Goal: Task Accomplishment & Management: Complete application form

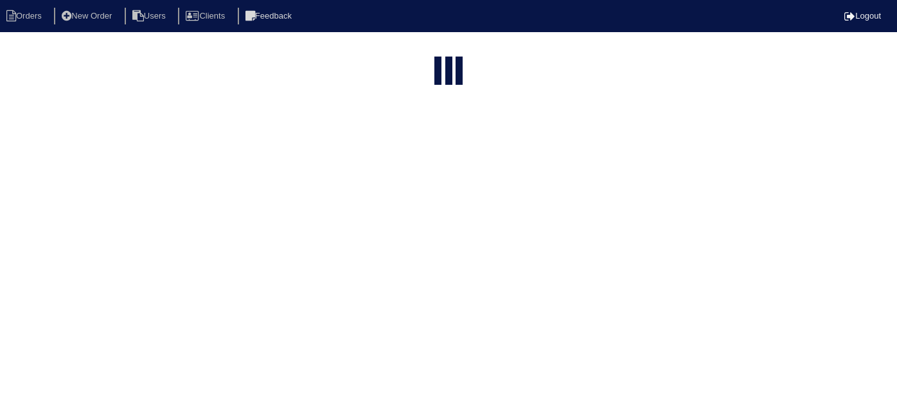
select select "15"
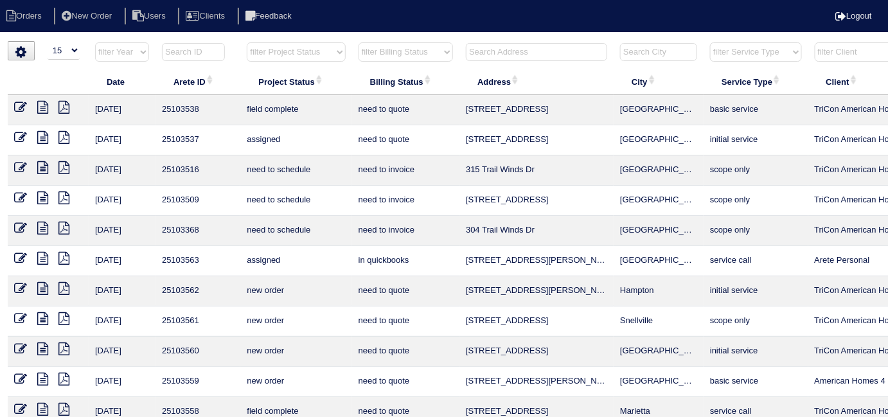
click at [483, 40] on html "Orders New Order Users Clients Feedback Logout Orders New Order Users Clients M…" at bounding box center [444, 294] width 888 height 589
click at [487, 48] on input "text" at bounding box center [536, 52] width 141 height 18
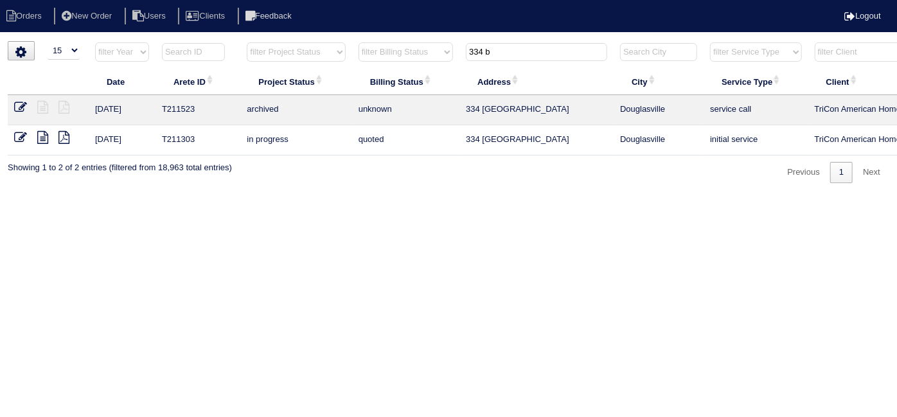
type input "334 b"
click at [42, 138] on icon at bounding box center [42, 137] width 11 height 13
click at [97, 17] on li "New Order" at bounding box center [88, 16] width 68 height 17
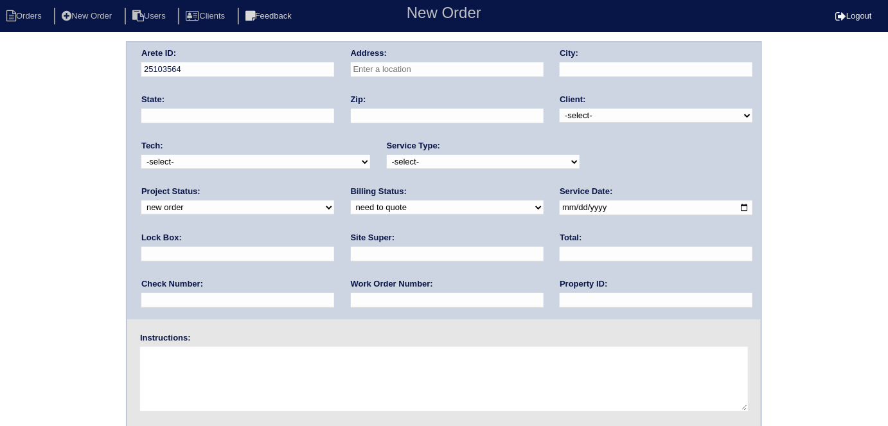
click at [501, 74] on input "text" at bounding box center [447, 69] width 193 height 15
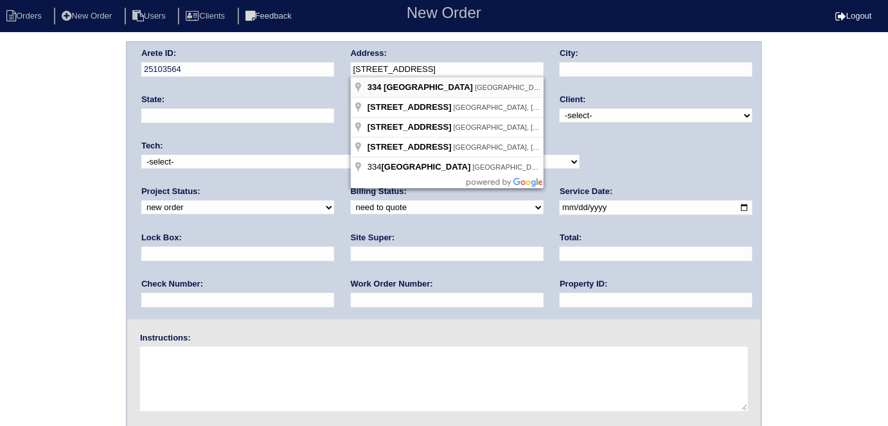
type input "334 [GEOGRAPHIC_DATA]"
type input "Douglasville"
type input "GA"
type input "30134"
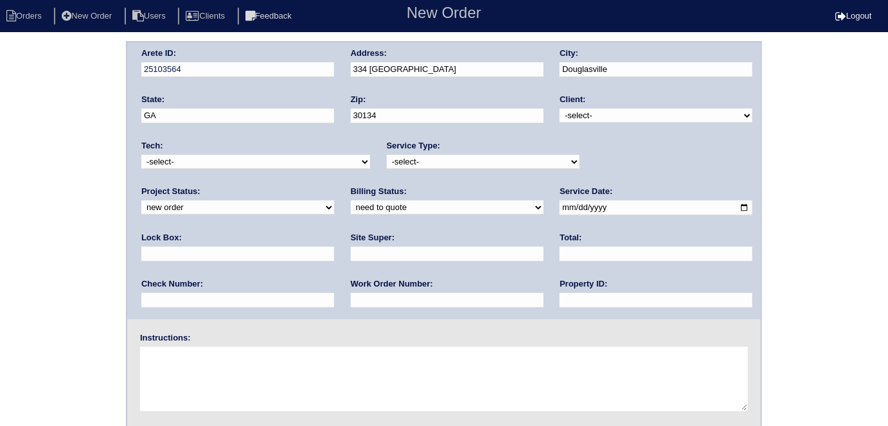
click at [598, 118] on select "-select- TriCon American Homes American Homes 4 Rent First Key Homes Zillow The…" at bounding box center [656, 116] width 193 height 14
select select "1"
click at [561, 109] on select "-select- TriCon American Homes American Homes 4 Rent First Key Homes Zillow The…" at bounding box center [656, 116] width 193 height 14
drag, startPoint x: 452, startPoint y: 161, endPoint x: 438, endPoint y: 167, distance: 15.0
click at [451, 161] on select "-select- initial service basic service maintenance call replacement scope servi…" at bounding box center [483, 162] width 193 height 14
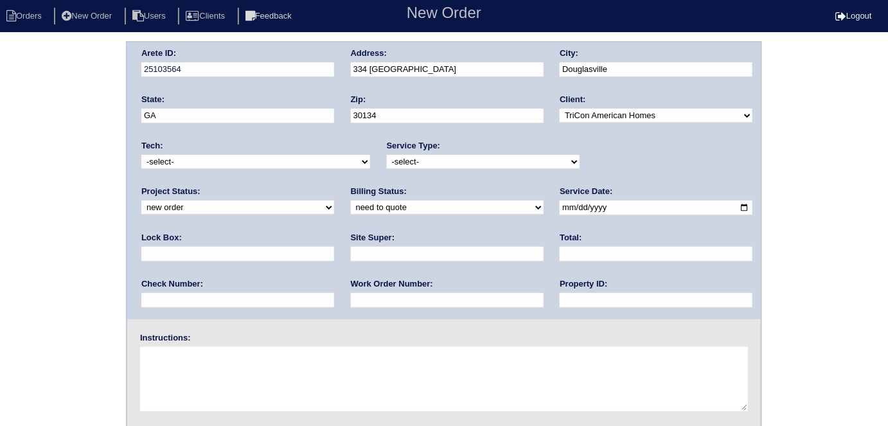
select select "initial service"
click at [387, 155] on select "-select- initial service basic service maintenance call replacement scope servi…" at bounding box center [483, 162] width 193 height 14
click at [334, 247] on input "text" at bounding box center [237, 254] width 193 height 15
type input "9310"
click at [560, 206] on input "date" at bounding box center [656, 208] width 193 height 15
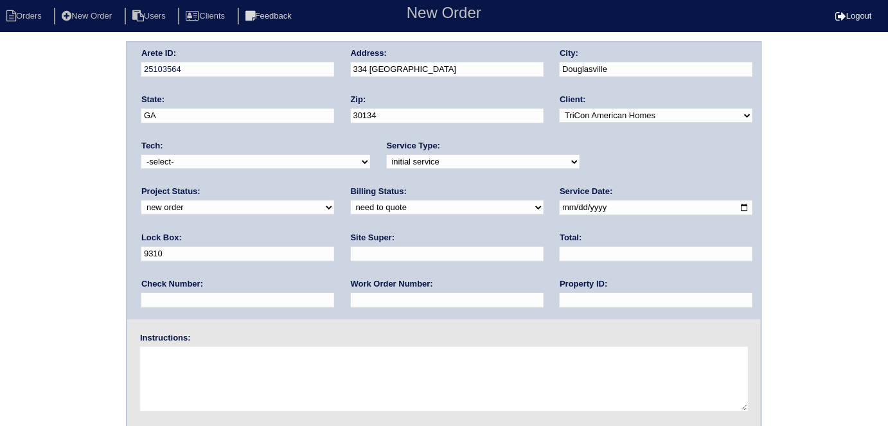
type input "2025-09-28"
click at [401, 313] on div "Arete ID: 25103564 Address: 334 Bridge Landing City: Douglasville State: GA Zip…" at bounding box center [444, 180] width 634 height 277
click at [560, 309] on div "Property ID:" at bounding box center [656, 296] width 193 height 36
click at [560, 308] on div "Property ID:" at bounding box center [656, 296] width 193 height 36
drag, startPoint x: 396, startPoint y: 303, endPoint x: 395, endPoint y: 287, distance: 16.1
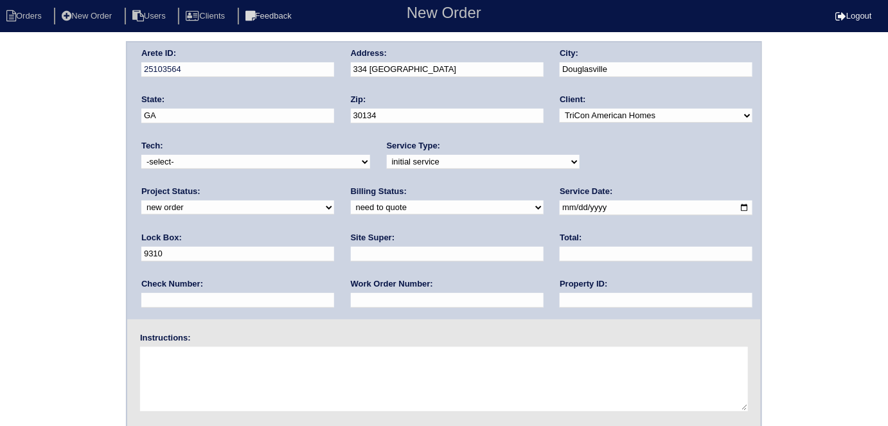
click at [560, 303] on input "text" at bounding box center [656, 300] width 193 height 15
type input "N/A"
click at [351, 255] on input "text" at bounding box center [447, 254] width 193 height 15
type input "Jacob Gaither"
click at [351, 295] on input "text" at bounding box center [447, 300] width 193 height 15
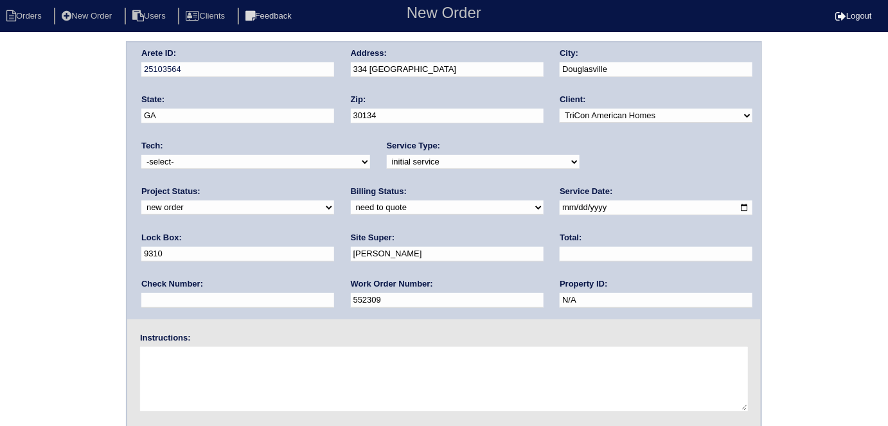
type input "552309"
click at [288, 366] on textarea at bounding box center [444, 379] width 608 height 64
click at [237, 383] on textarea at bounding box center [444, 379] width 608 height 64
type textarea "Install smart tstats if needed"
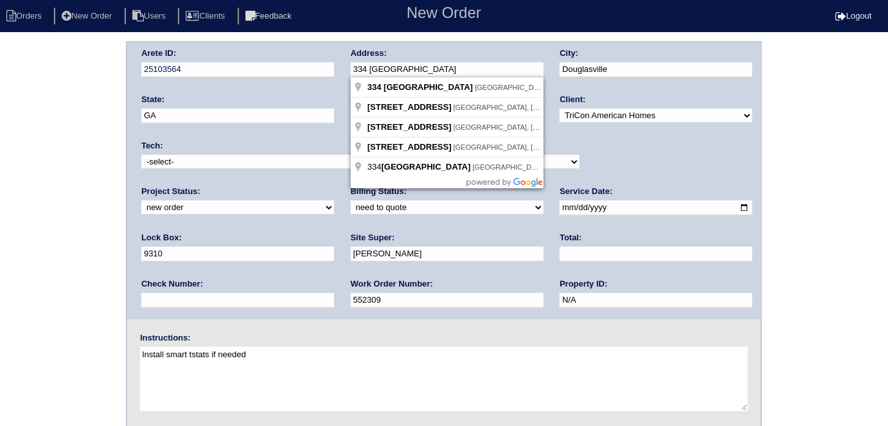
click at [291, 66] on div "Arete ID: 25103564 Address: 334 Bridge Landing City: Douglasville State: GA Zip…" at bounding box center [444, 180] width 634 height 277
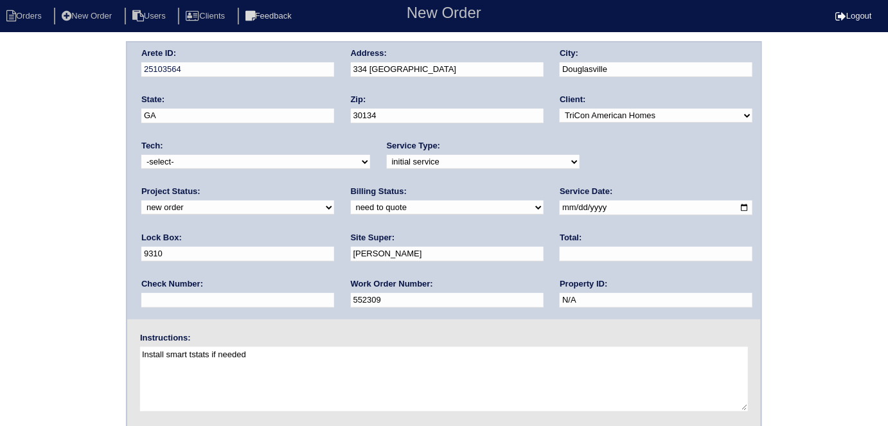
click at [6, 243] on div "Arete ID: 25103564 Address: 334 Bridge Landing City: Douglasville State: GA Zip…" at bounding box center [444, 301] width 888 height 520
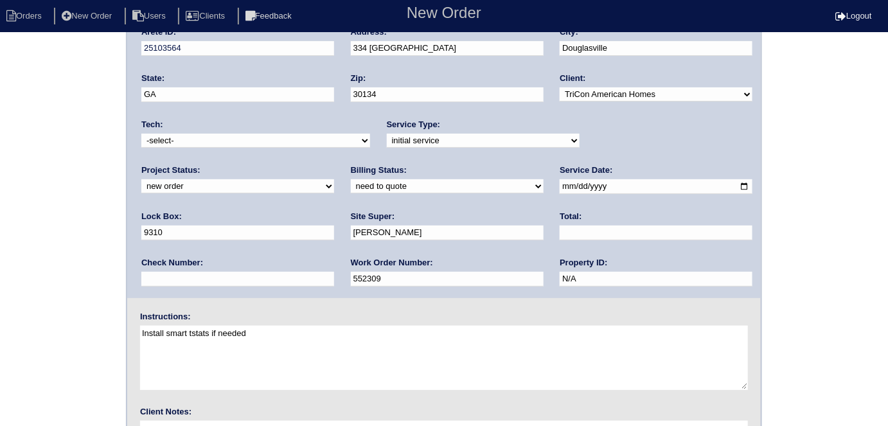
scroll to position [132, 0]
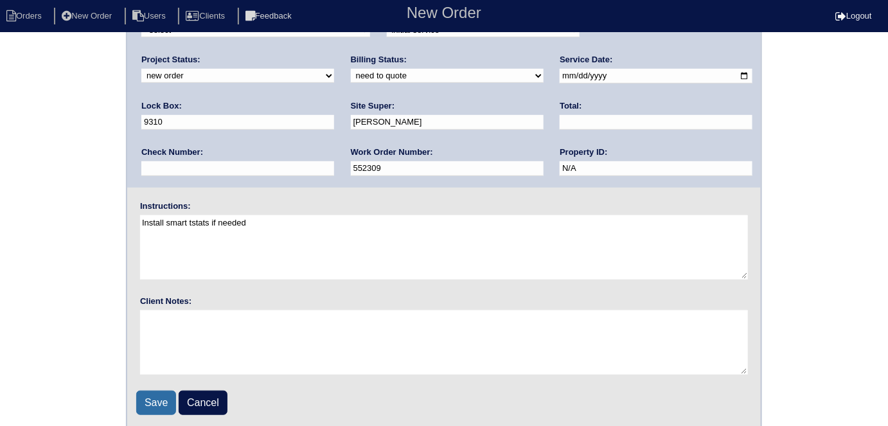
drag, startPoint x: 143, startPoint y: 390, endPoint x: 148, endPoint y: 399, distance: 11.2
click at [148, 399] on input "Save" at bounding box center [156, 403] width 40 height 24
click at [149, 400] on div "Save Cancel" at bounding box center [444, 403] width 616 height 24
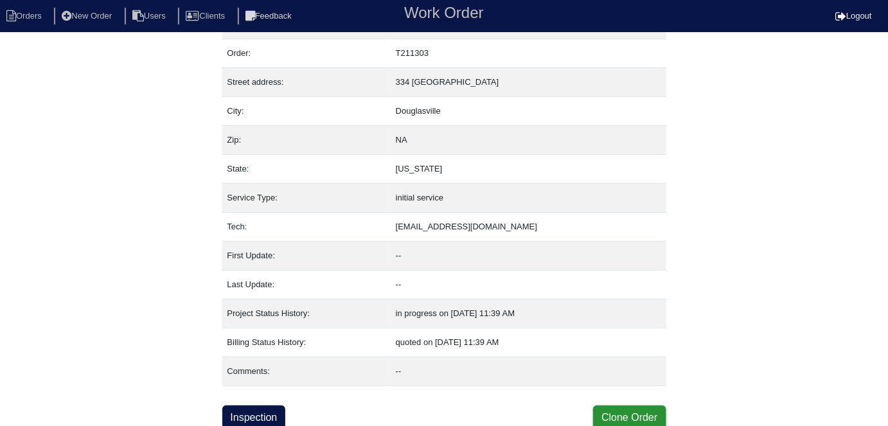
scroll to position [31, 0]
click at [278, 418] on link "Inspection" at bounding box center [254, 417] width 64 height 24
select select "0"
select select "3"
select select "Other"
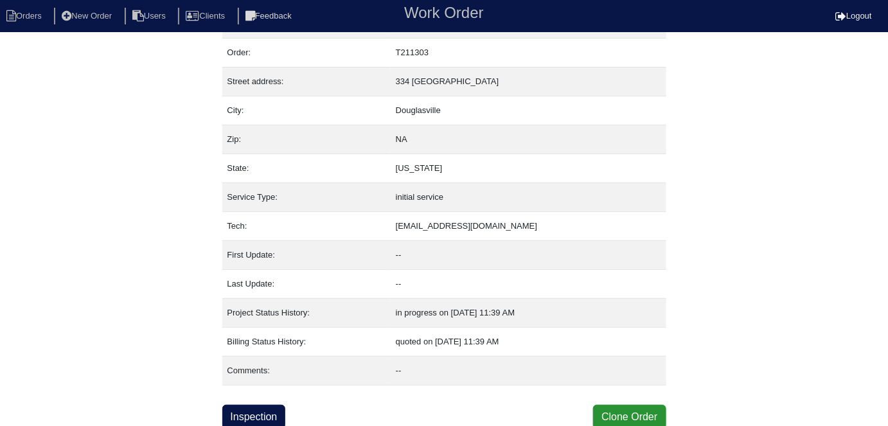
select select "0"
select select "1"
select select "0"
select select "2"
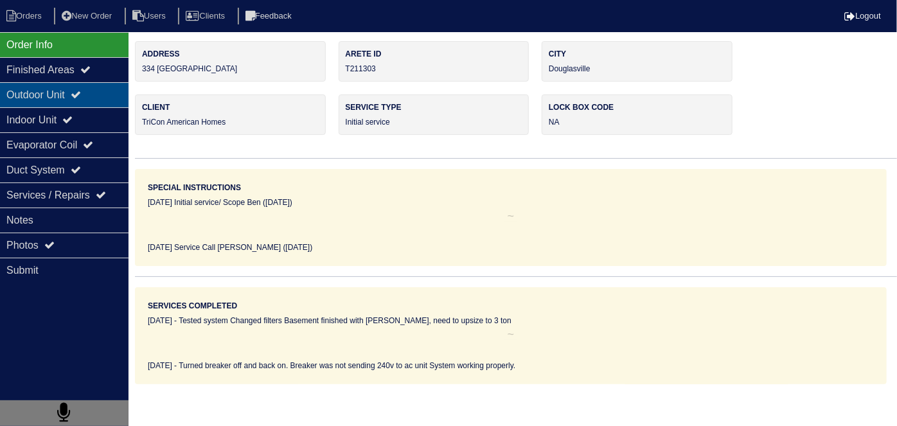
click at [109, 105] on div "Outdoor Unit" at bounding box center [64, 94] width 129 height 25
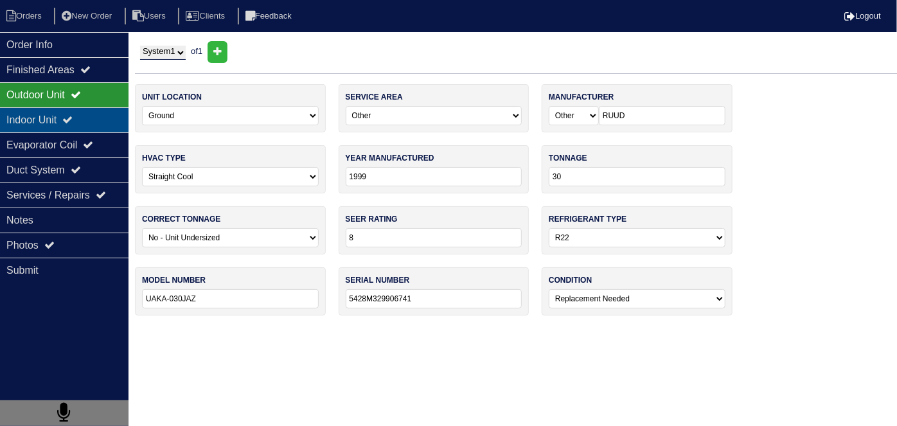
click at [82, 109] on div "Indoor Unit" at bounding box center [64, 119] width 129 height 25
type textarea "Tested system Changed filters Basement finished with ductwork, need to upsize t…"
type textarea "80,000 3 Ton A/C 3 Ton Coil 17" Upflow Pan No hole 36x36 Pad ss2 Floatswitch 16…"
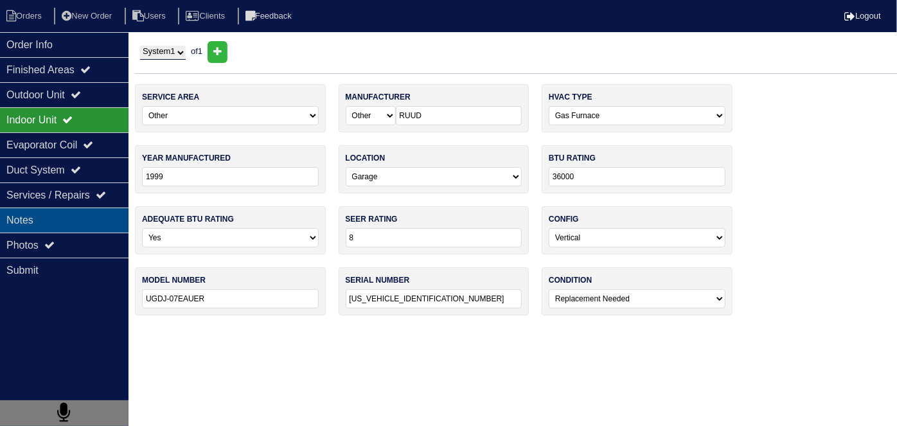
click at [82, 215] on div "Notes" at bounding box center [64, 220] width 129 height 25
type textarea "Tested system Changed filters Basement finished with ductwork, need to upsize t…"
type textarea "80,000 3 Ton A/C 3 Ton Coil 17" Upflow Pan No hole 36x36 Pad ss2 Floatswitch 16…"
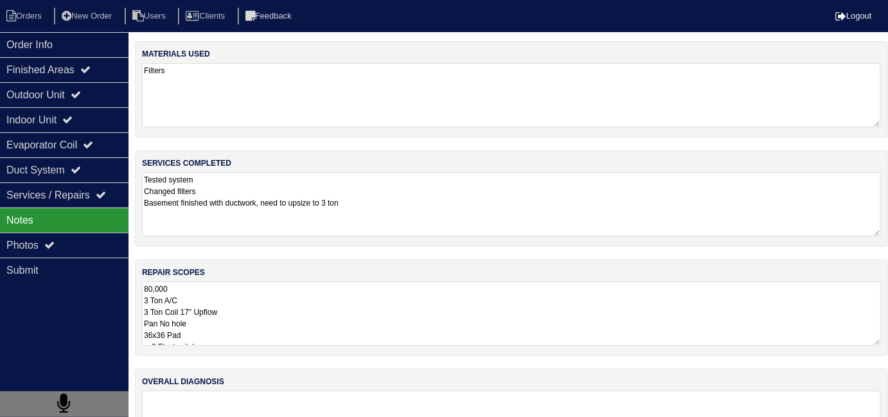
click at [392, 327] on textarea "80,000 3 Ton A/C 3 Ton Coil 17" Upflow Pan No hole 36x36 Pad ss2 Floatswitch 16…" at bounding box center [511, 314] width 739 height 64
click at [66, 53] on div "Order Info" at bounding box center [64, 44] width 129 height 25
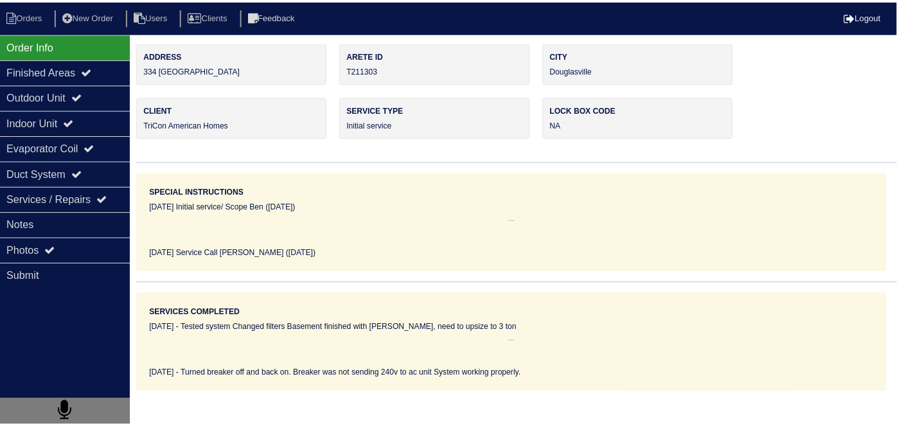
scroll to position [0, 0]
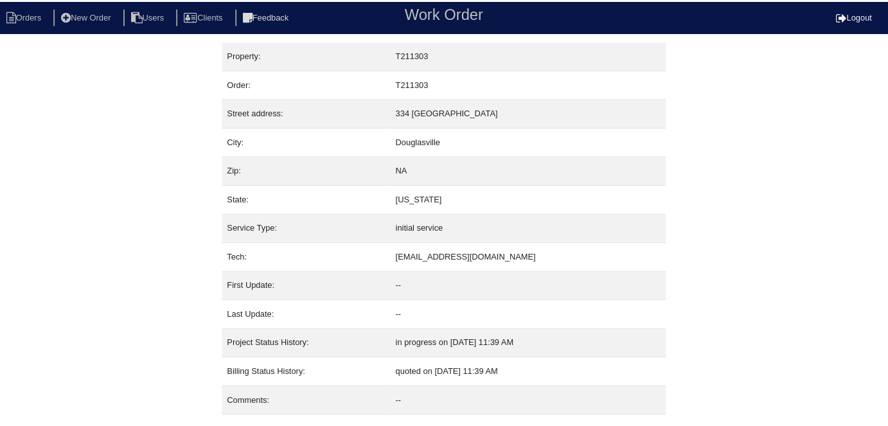
scroll to position [31, 0]
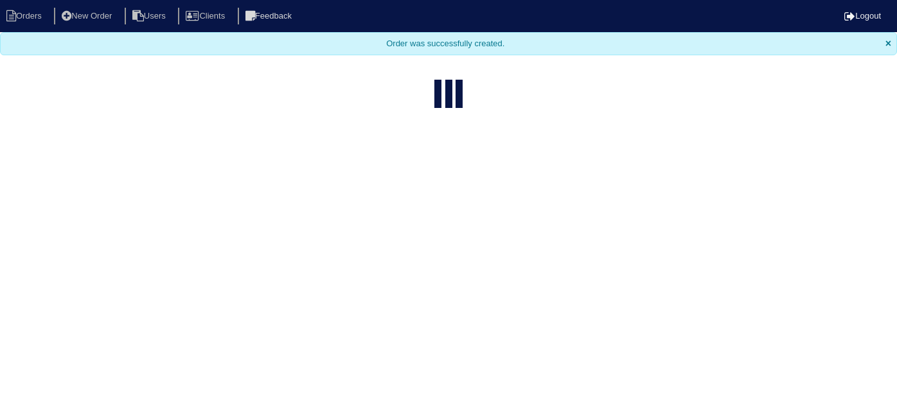
select select "15"
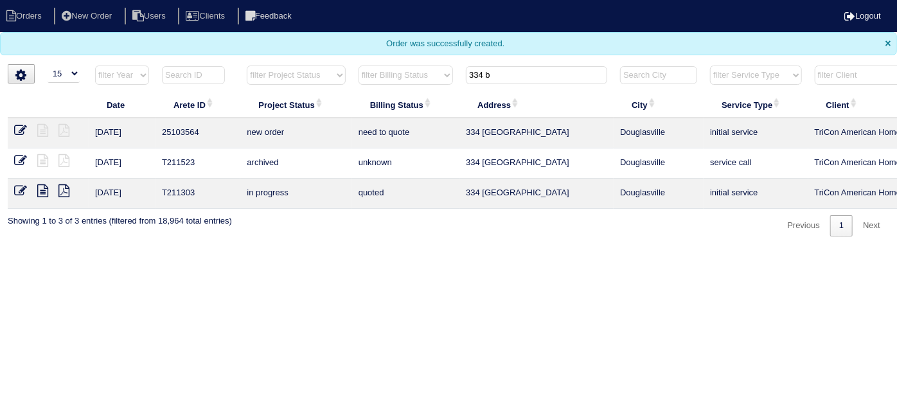
drag, startPoint x: 520, startPoint y: 69, endPoint x: 397, endPoint y: 62, distance: 123.7
click at [400, 68] on tr "filter Year -- Any Year -- 2025 2024 2023 2022 2021 2020 2019 filter Project St…" at bounding box center [565, 78] width 1114 height 26
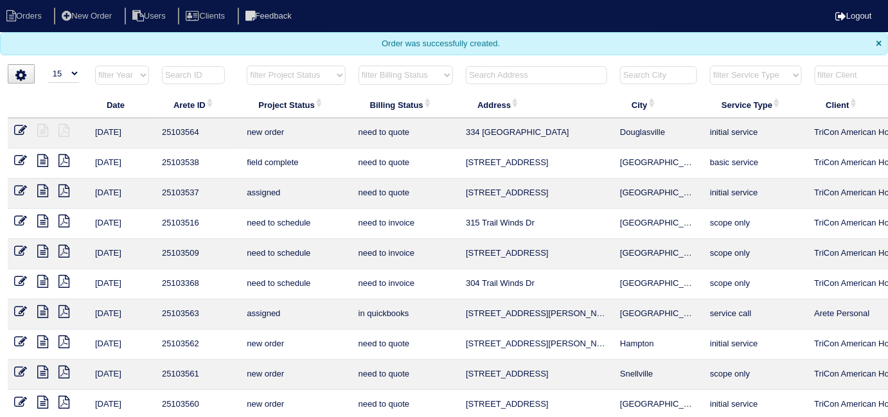
click at [22, 305] on icon at bounding box center [20, 311] width 13 height 13
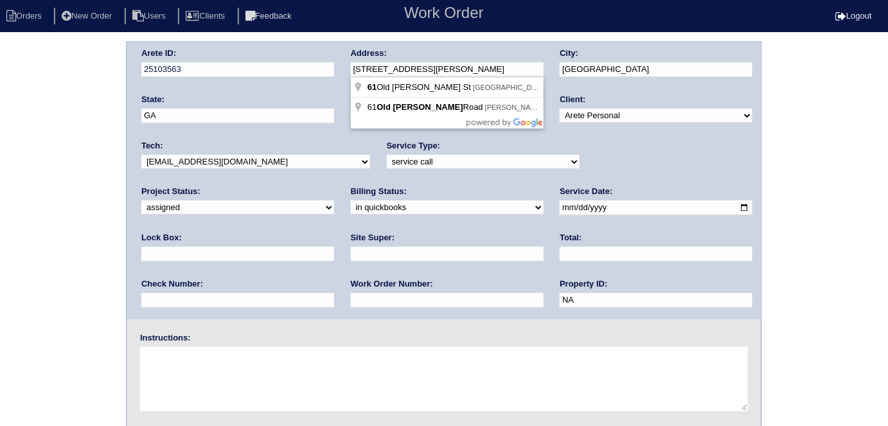
drag, startPoint x: 418, startPoint y: 69, endPoint x: 309, endPoint y: 55, distance: 110.2
click at [309, 55] on div "Arete ID: 25103563 Address: 61 Old Hix St City: Summerville State: GA Zip: 3074…" at bounding box center [444, 180] width 634 height 277
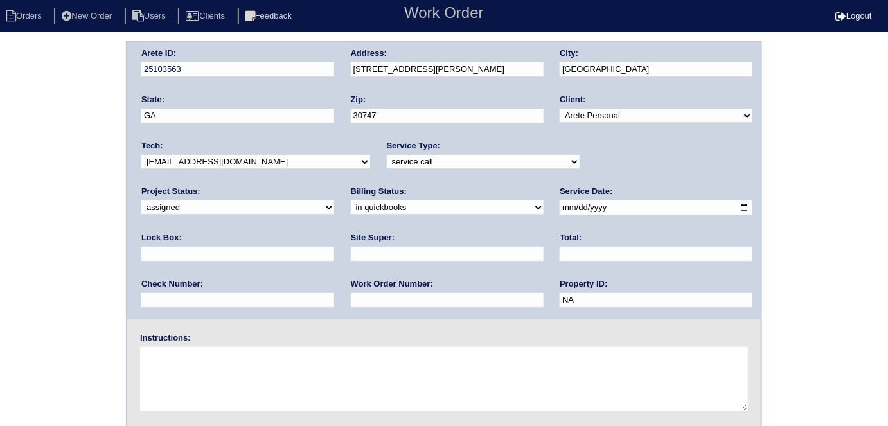
click at [0, 213] on div "Arete ID: 25103563 Address: 61 Old Hix St City: Summerville State: GA Zip: 3074…" at bounding box center [444, 301] width 888 height 520
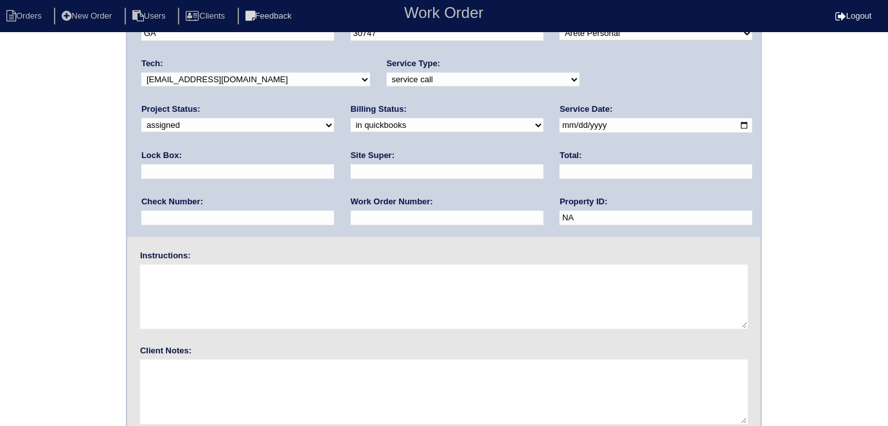
scroll to position [132, 0]
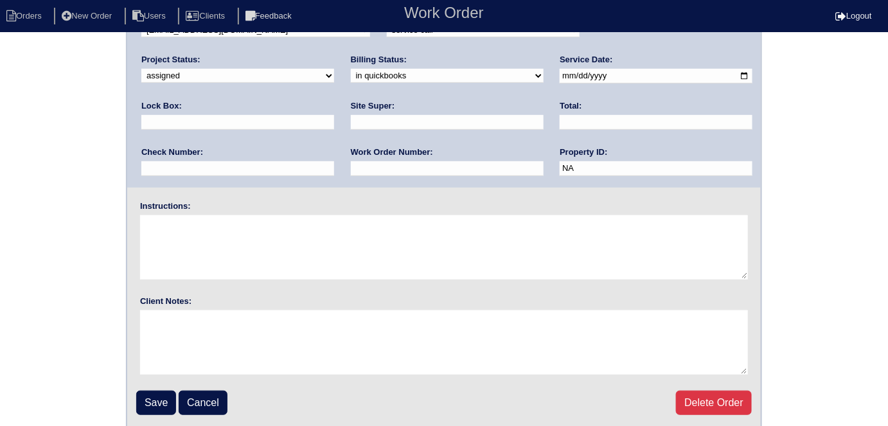
click at [351, 71] on select "need to quote quoted need to invoice invoiced paid warranty purchase order need…" at bounding box center [447, 76] width 193 height 14
select select "need to quote"
click at [351, 69] on select "need to quote quoted need to invoice invoiced paid warranty purchase order need…" at bounding box center [447, 76] width 193 height 14
drag, startPoint x: 24, startPoint y: 189, endPoint x: 32, endPoint y: 226, distance: 37.6
click at [23, 189] on div "Arete ID: 25103563 Address: 61 Old Hix St City: Summerville State: GA Zip: 3074…" at bounding box center [444, 169] width 888 height 520
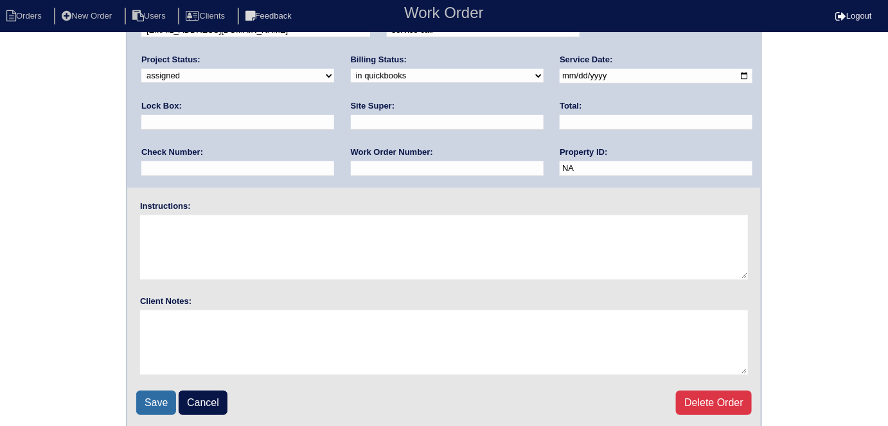
click at [147, 397] on input "Save" at bounding box center [156, 403] width 40 height 24
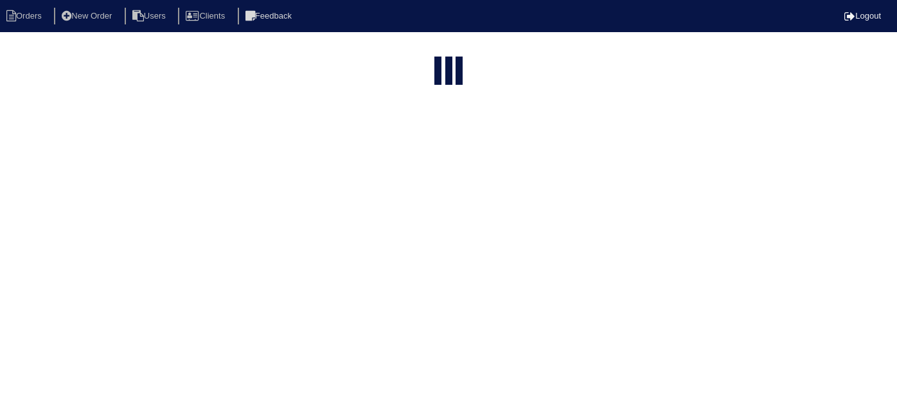
select select "15"
